Goal: Information Seeking & Learning: Compare options

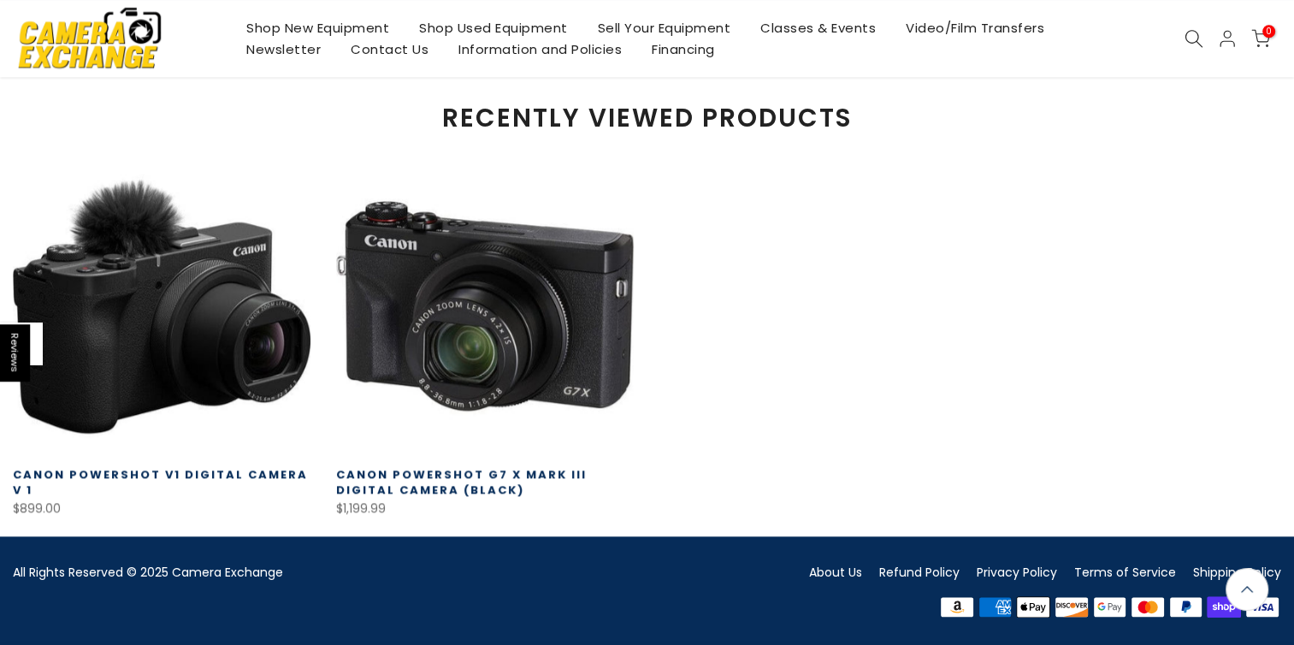
scroll to position [1661, 0]
click at [523, 317] on link at bounding box center [485, 305] width 298 height 298
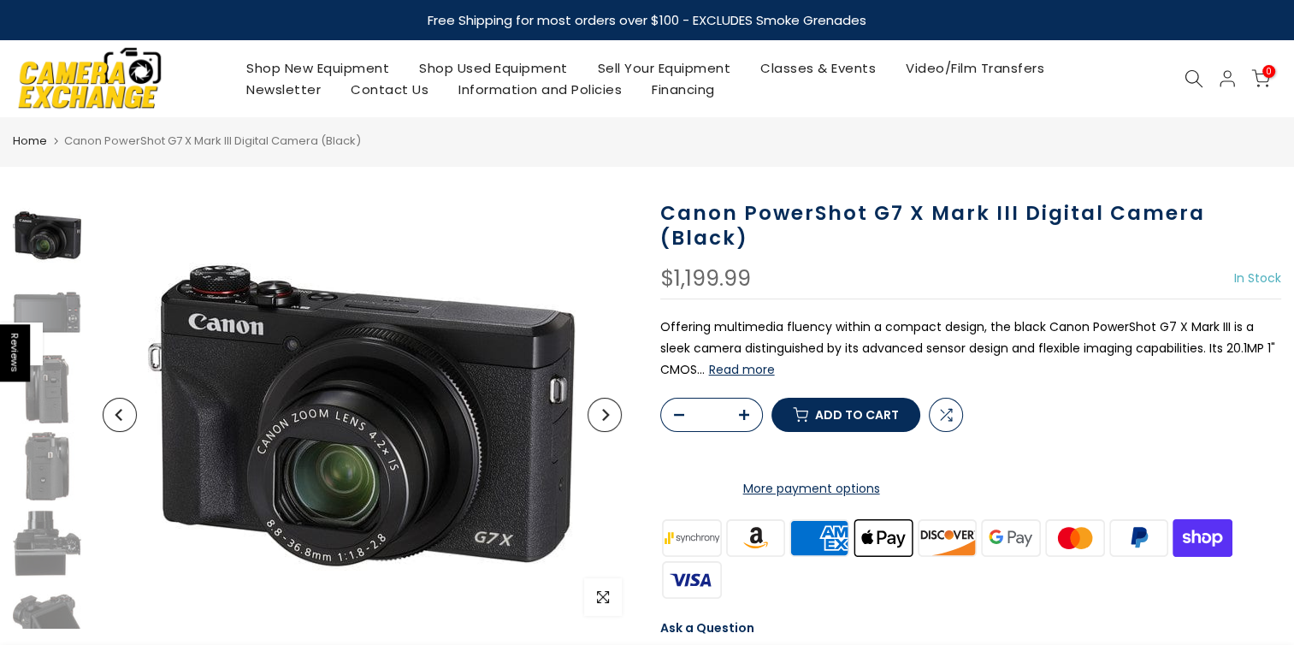
click at [48, 566] on img at bounding box center [47, 543] width 68 height 68
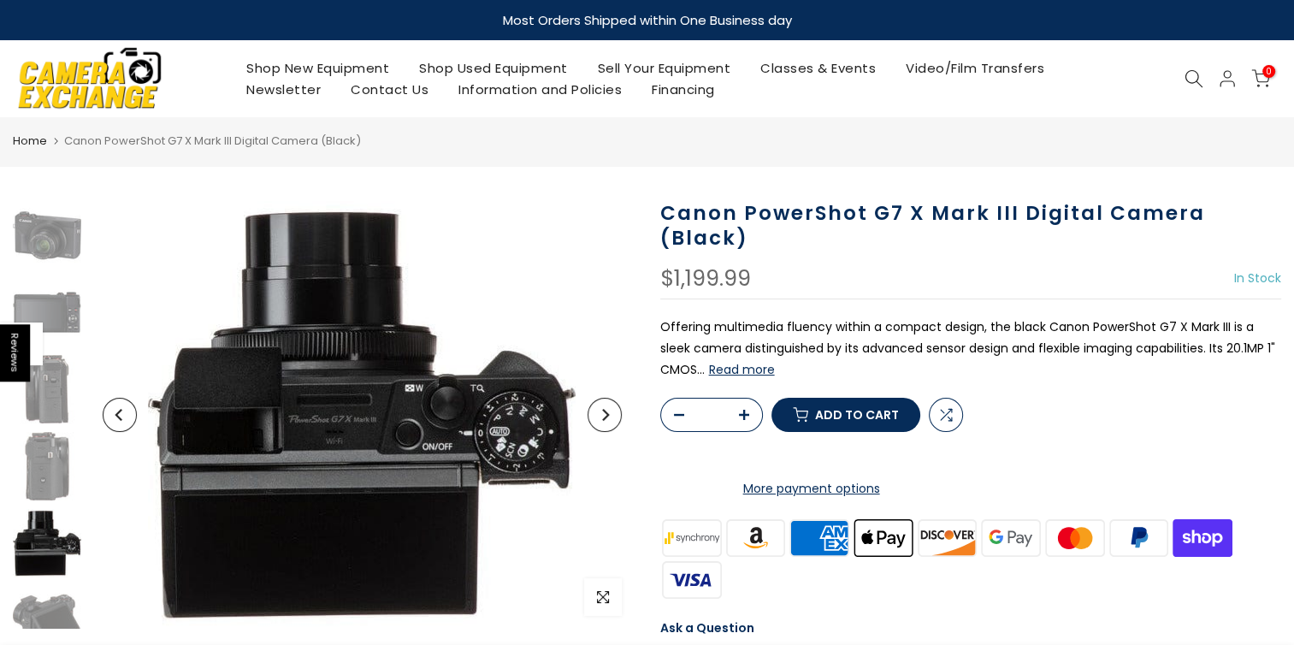
scroll to position [26, 0]
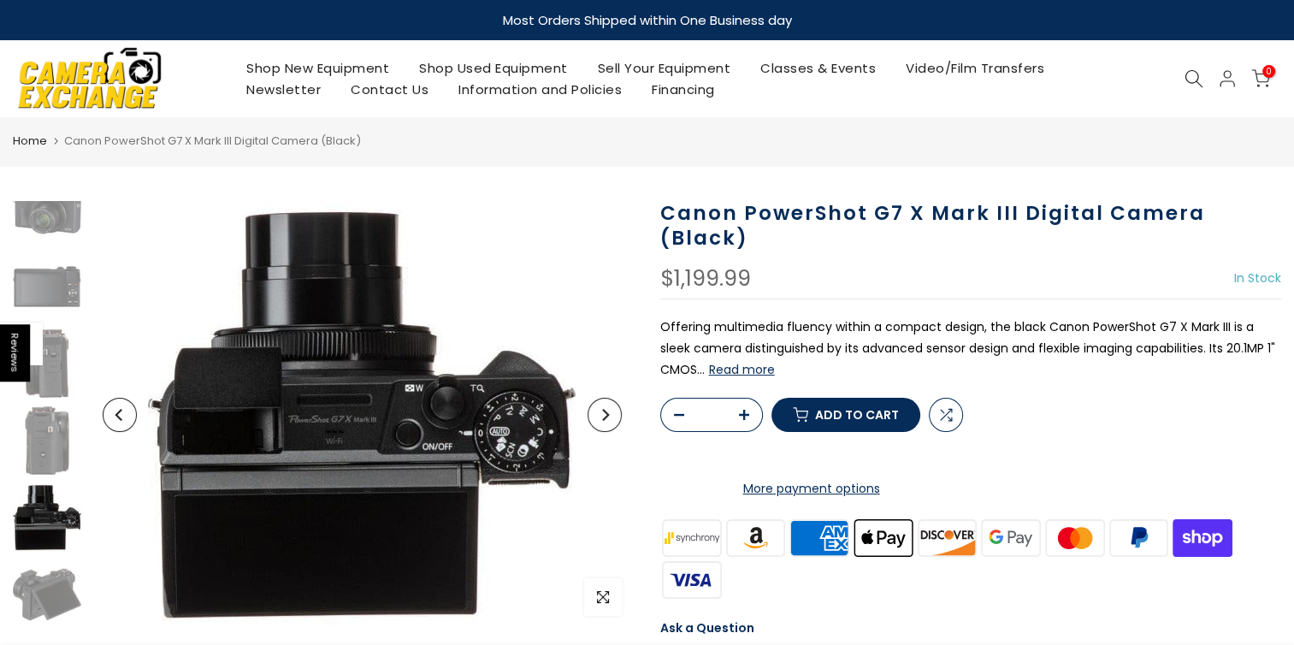
click at [47, 594] on img at bounding box center [47, 594] width 68 height 68
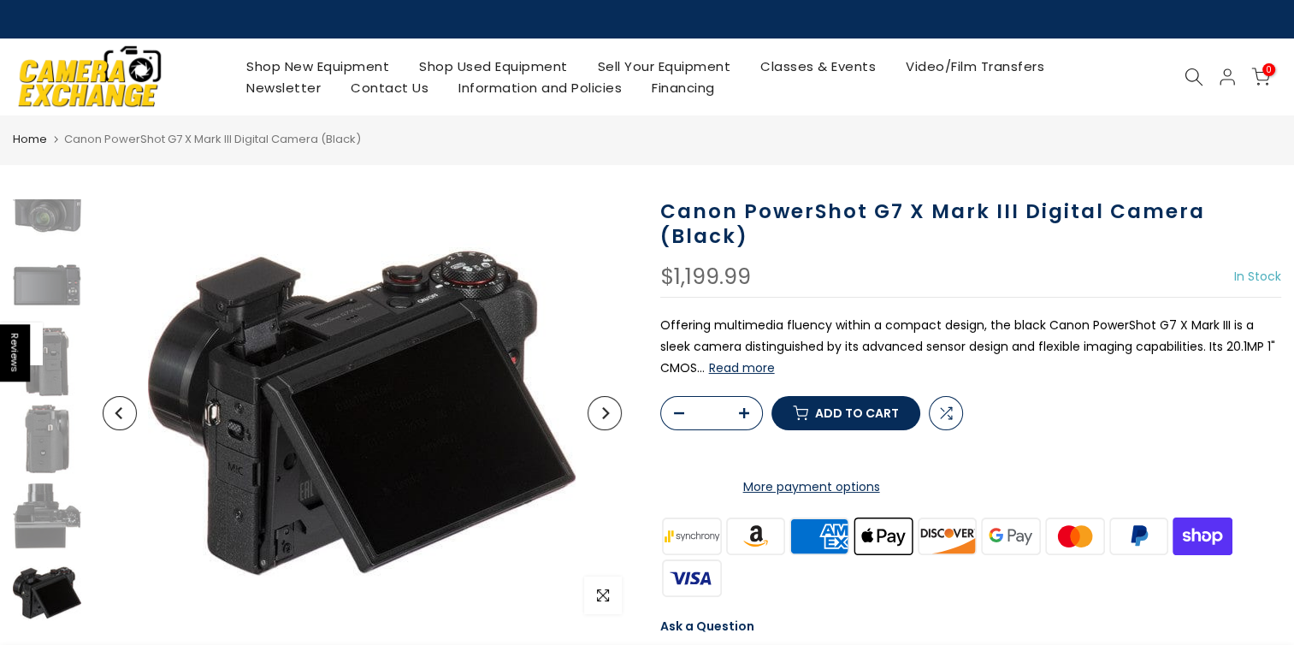
click at [60, 214] on img at bounding box center [47, 208] width 68 height 68
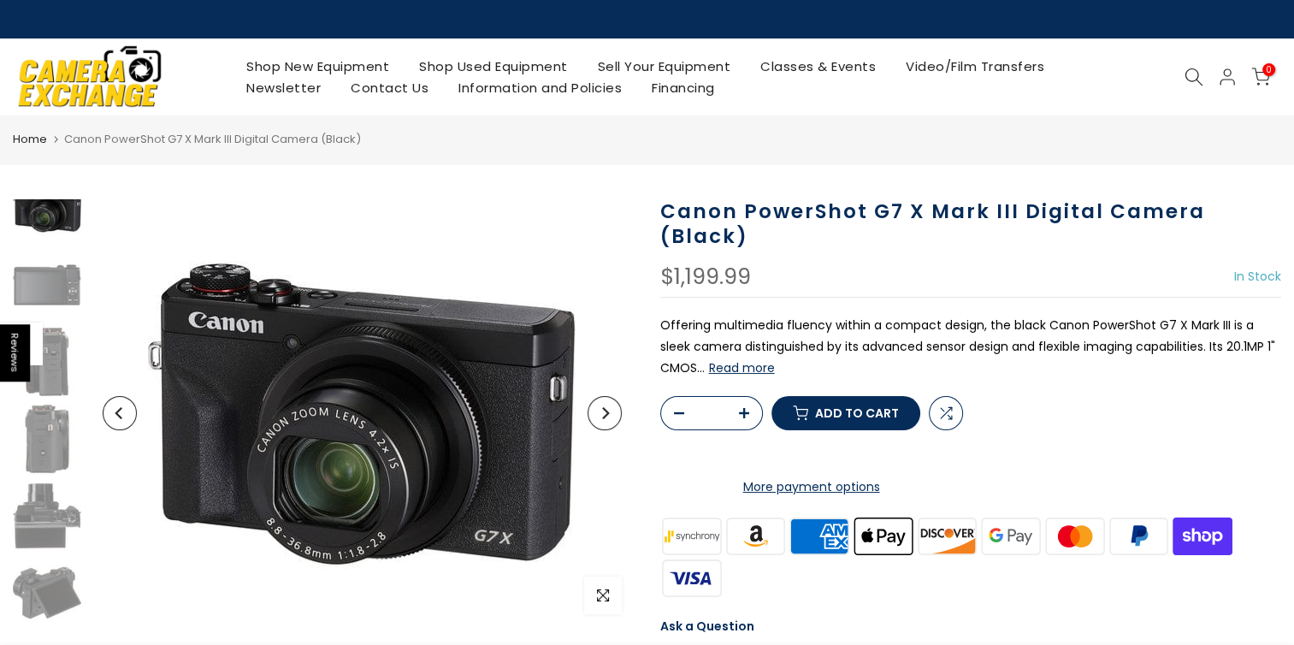
scroll to position [0, 0]
